Goal: Find specific page/section: Find specific page/section

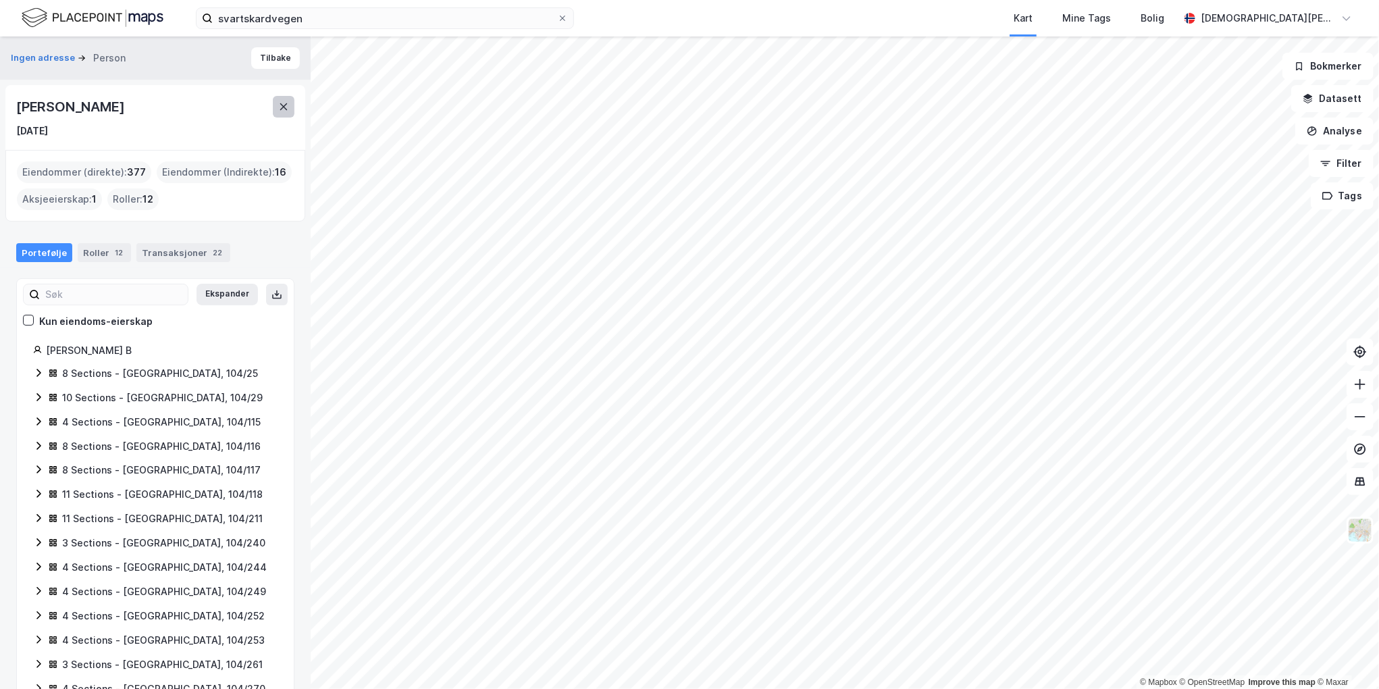
click at [286, 112] on button at bounding box center [284, 107] width 22 height 22
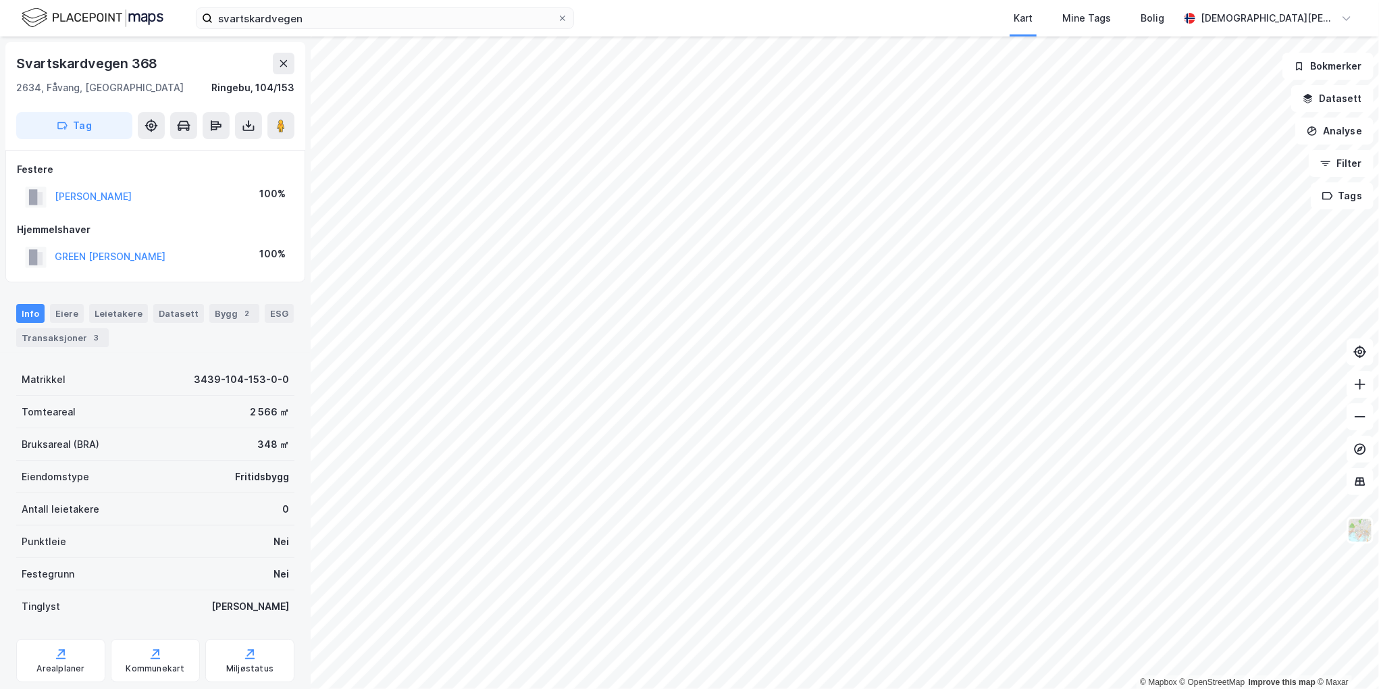
scroll to position [1, 0]
click at [0, 0] on button "[PERSON_NAME]" at bounding box center [0, 0] width 0 height 0
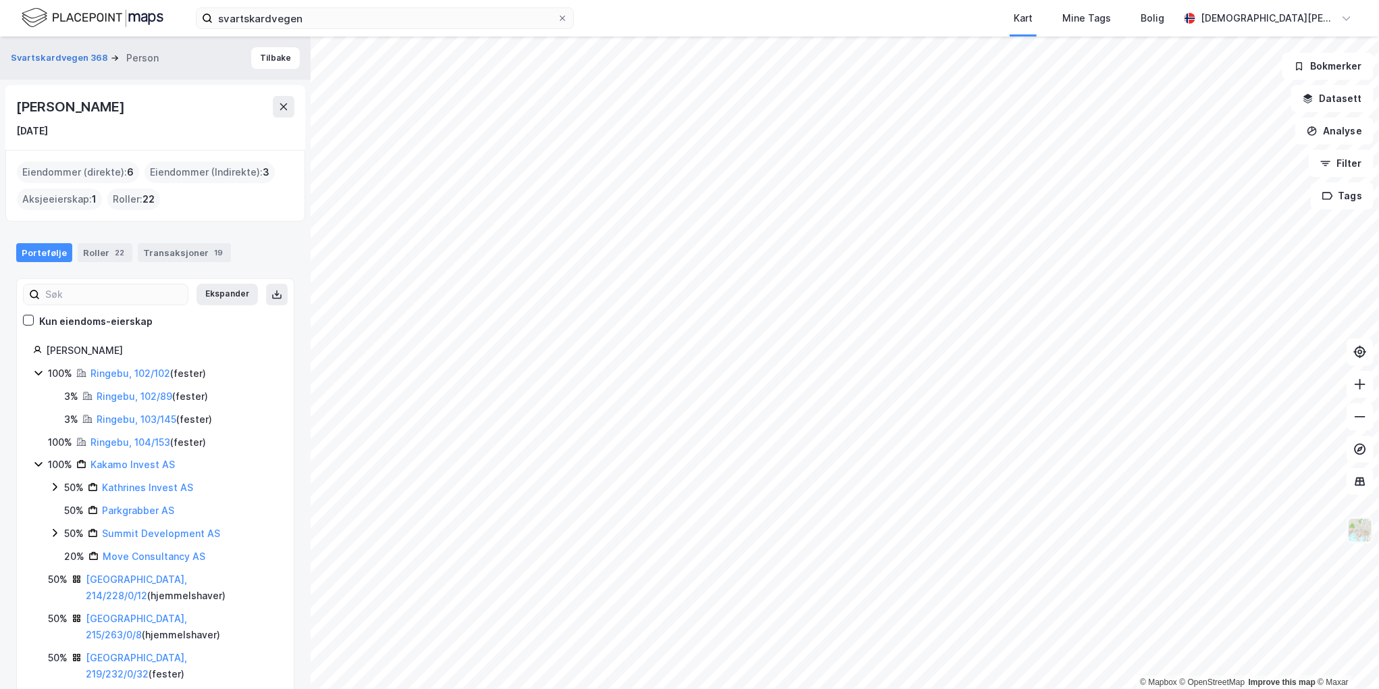
click at [1365, 529] on img at bounding box center [1360, 530] width 26 height 26
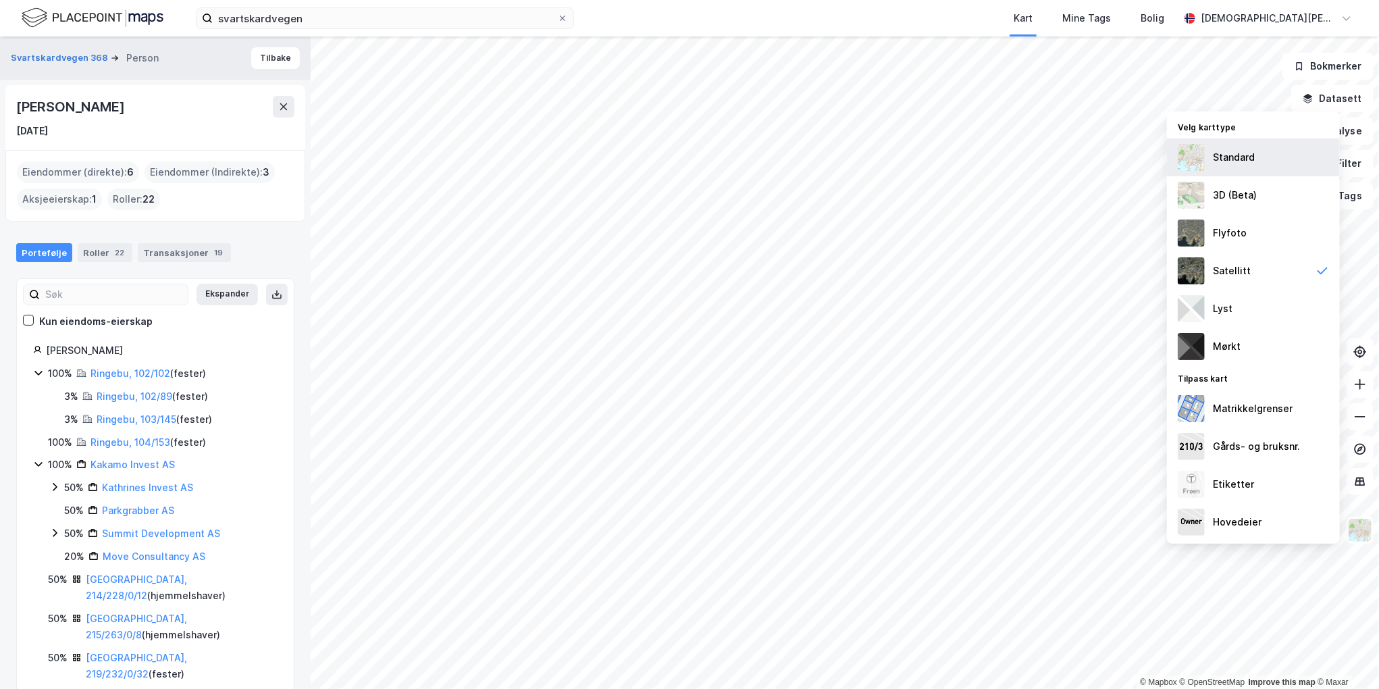
click at [1265, 161] on div "Standard" at bounding box center [1253, 157] width 173 height 38
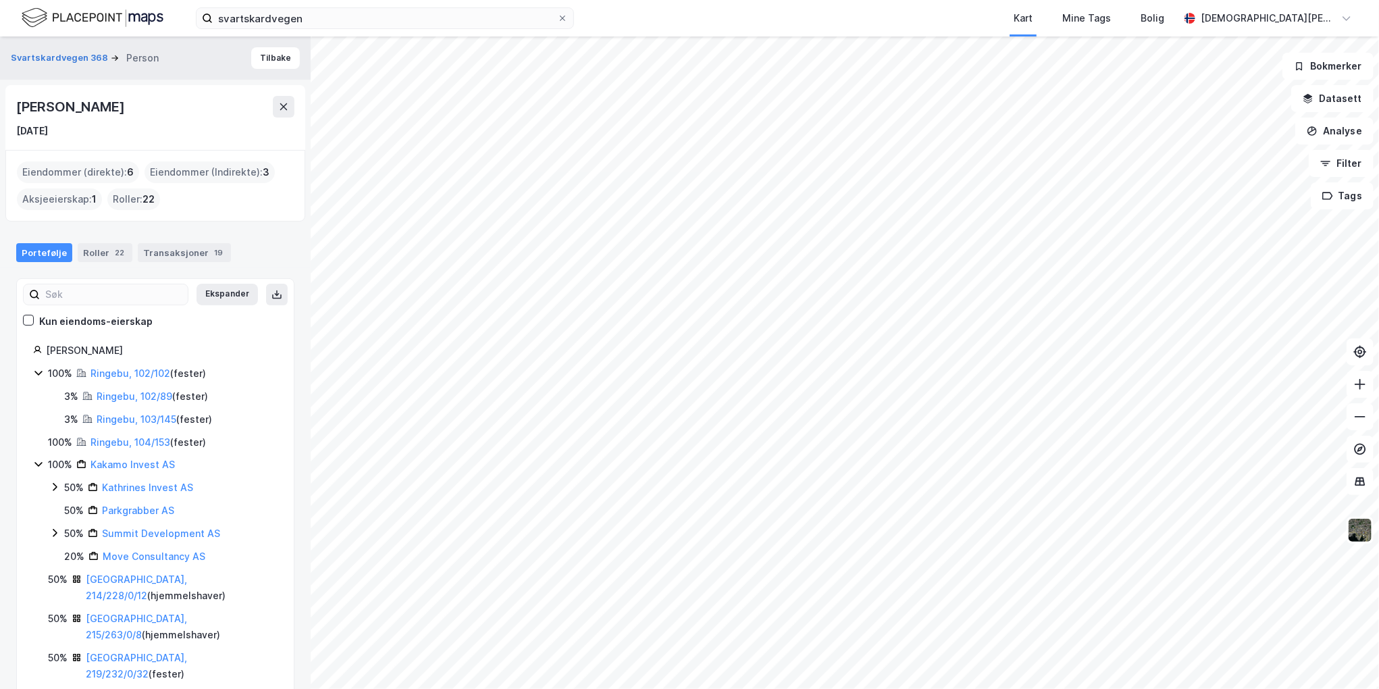
click at [945, 688] on html "svartskardvegen Kart Mine Tags Bolig [PERSON_NAME] © Mapbox © OpenStreetMap Imp…" at bounding box center [689, 344] width 1379 height 689
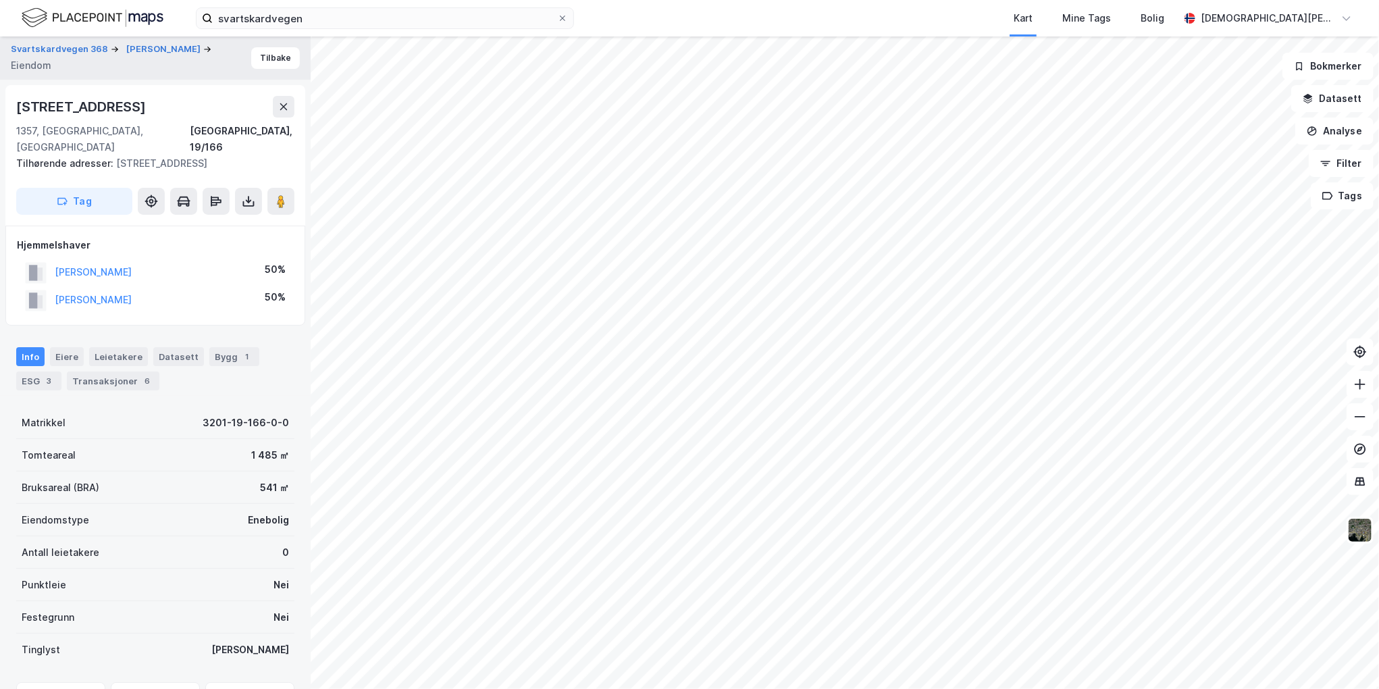
scroll to position [1, 0]
drag, startPoint x: 128, startPoint y: 104, endPoint x: 17, endPoint y: 113, distance: 111.7
click at [17, 113] on div "[STREET_ADDRESS]" at bounding box center [82, 106] width 132 height 22
copy div "[STREET_ADDRESS]"
